Goal: Share content

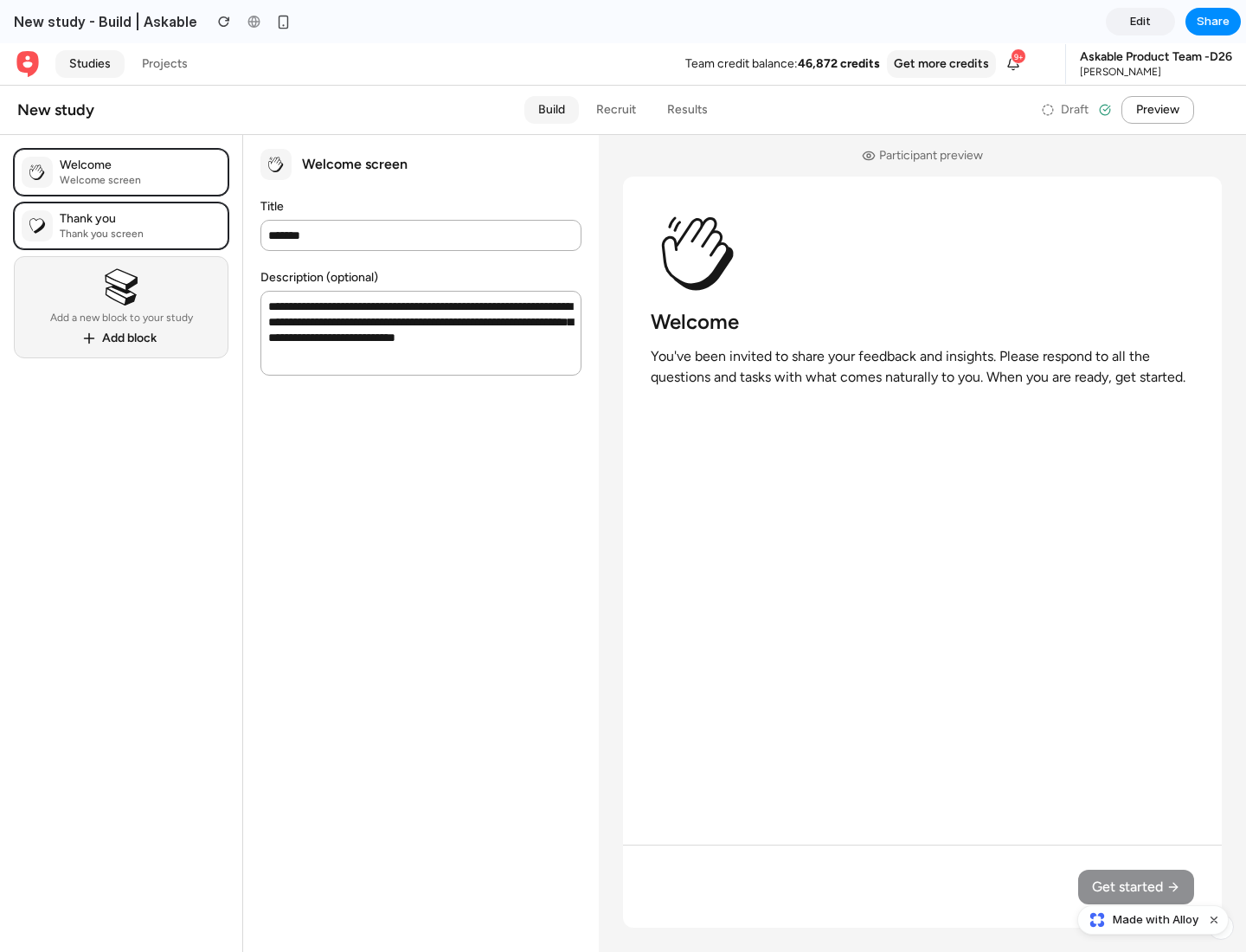
click at [1214, 22] on span "Share" at bounding box center [1214, 21] width 32 height 17
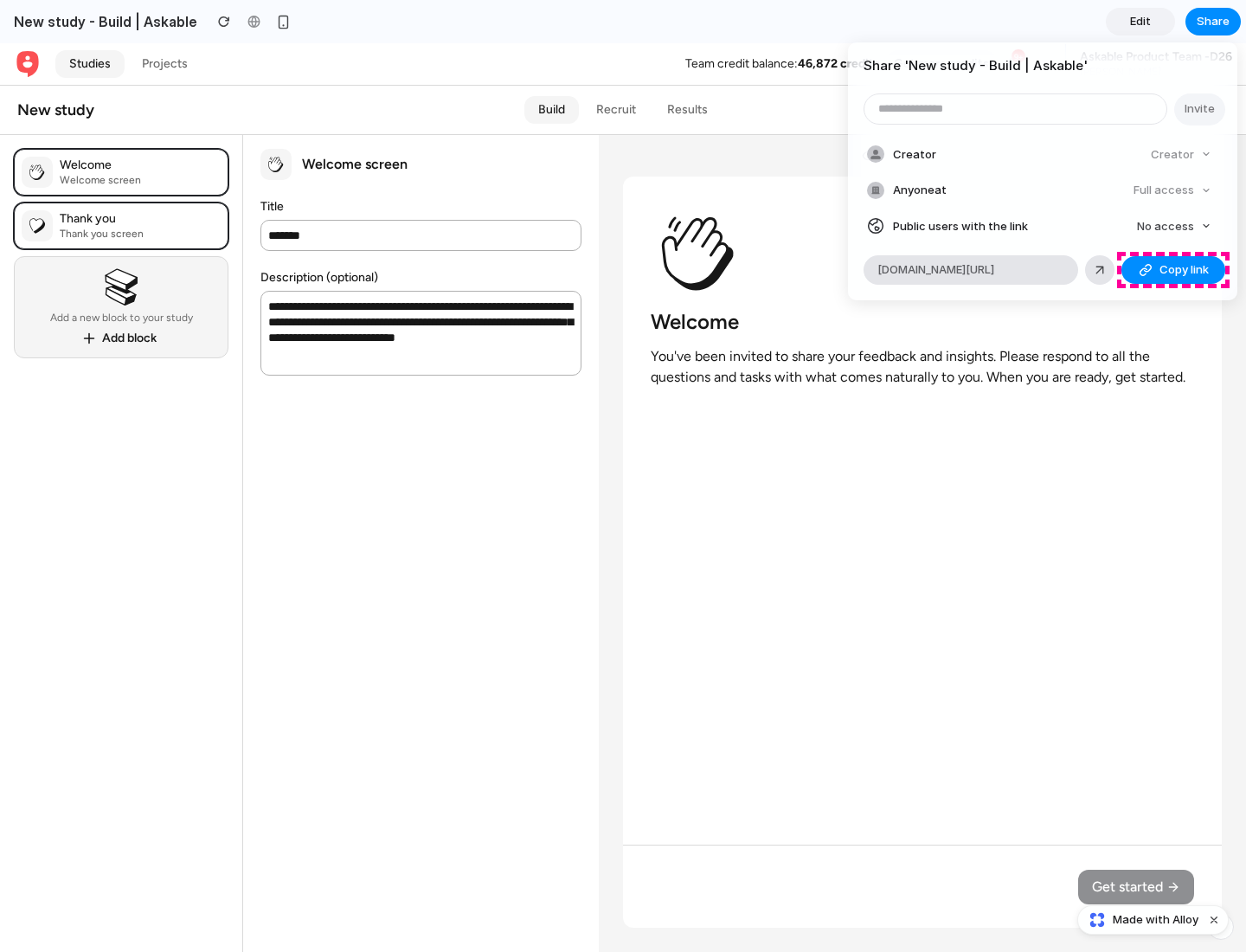
click at [1174, 270] on span "Copy link" at bounding box center [1184, 270] width 50 height 17
click at [1155, 920] on div "Share ' New study - Build | Askable ' Invite Creator Creator Anyone at Full acc…" at bounding box center [623, 476] width 1246 height 952
